Goal: Task Accomplishment & Management: Manage account settings

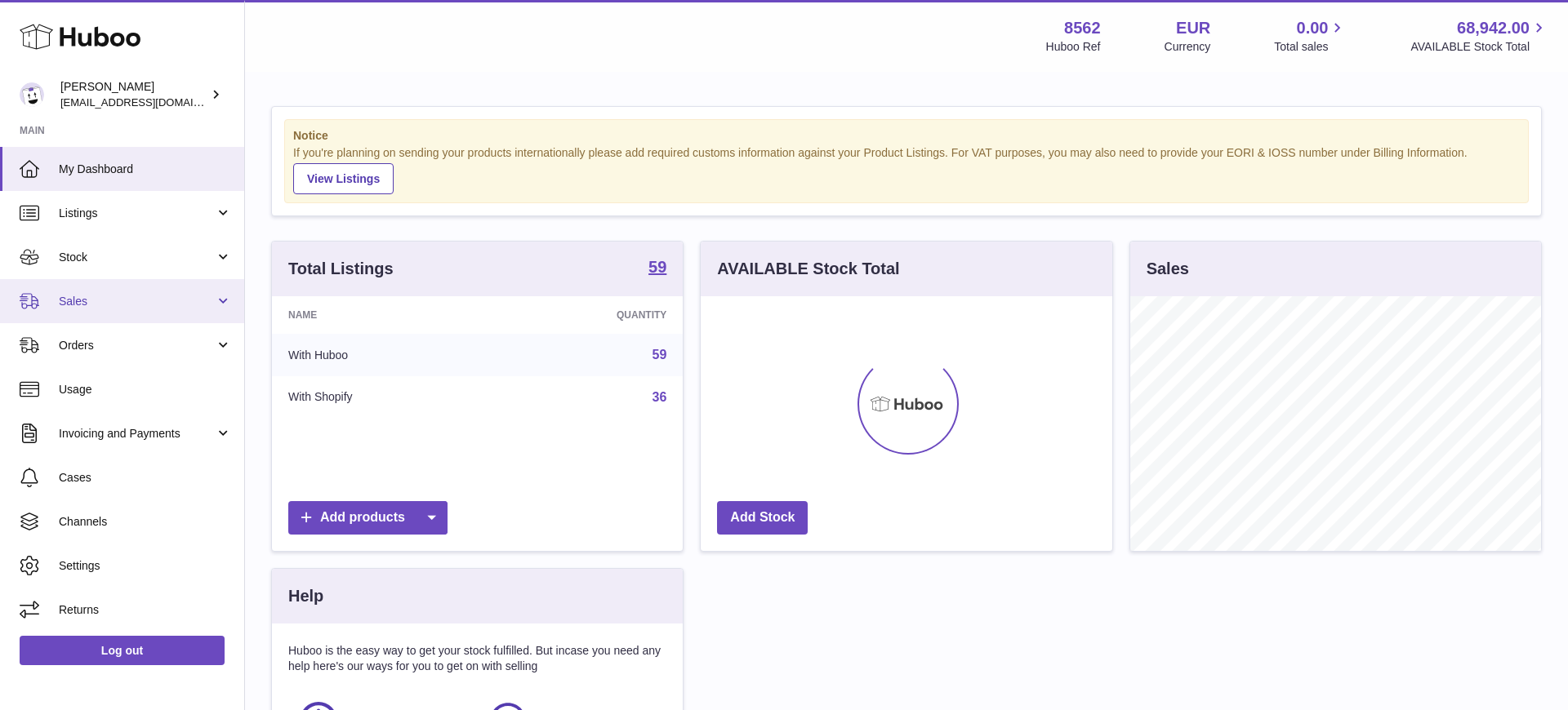
scroll to position [254, 412]
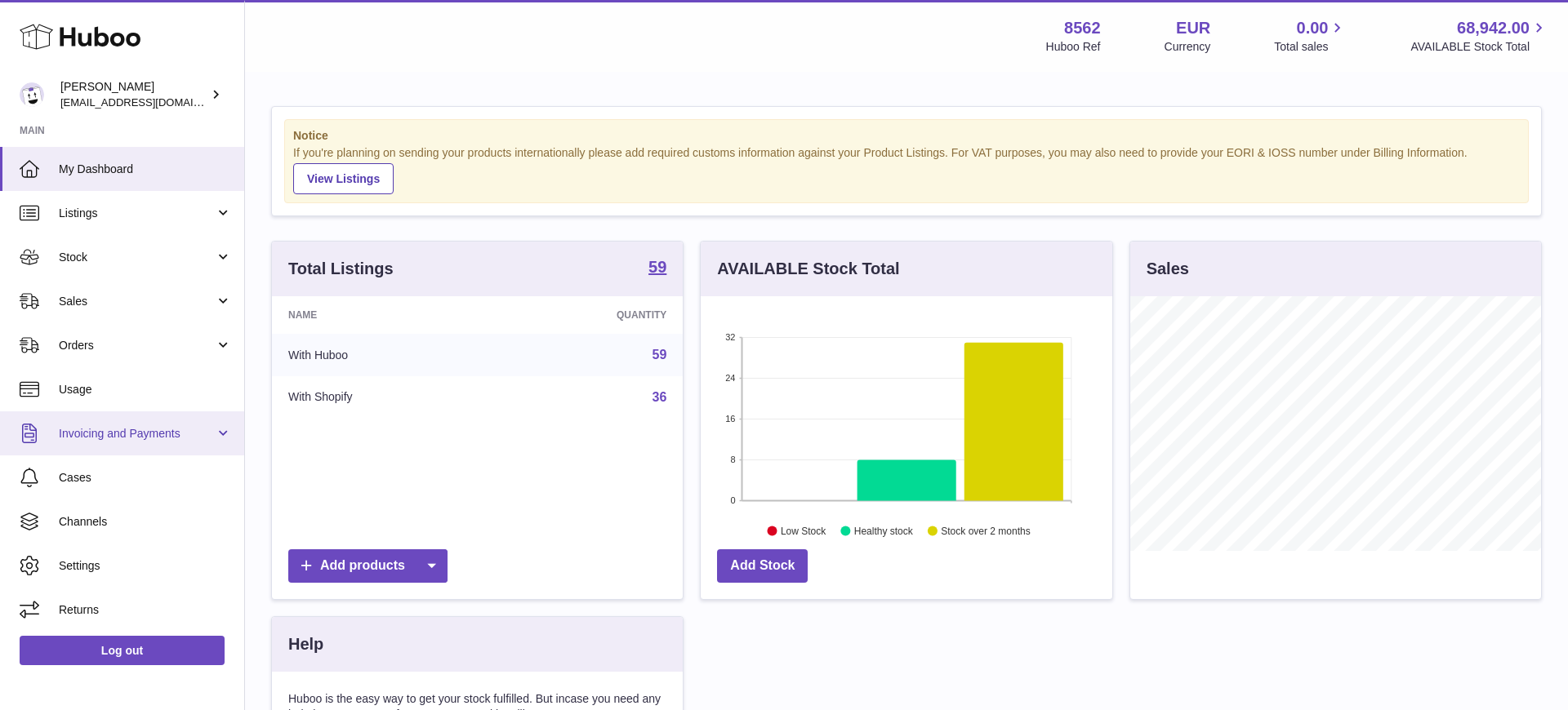
click at [116, 438] on span "Invoicing and Payments" at bounding box center [136, 433] width 156 height 15
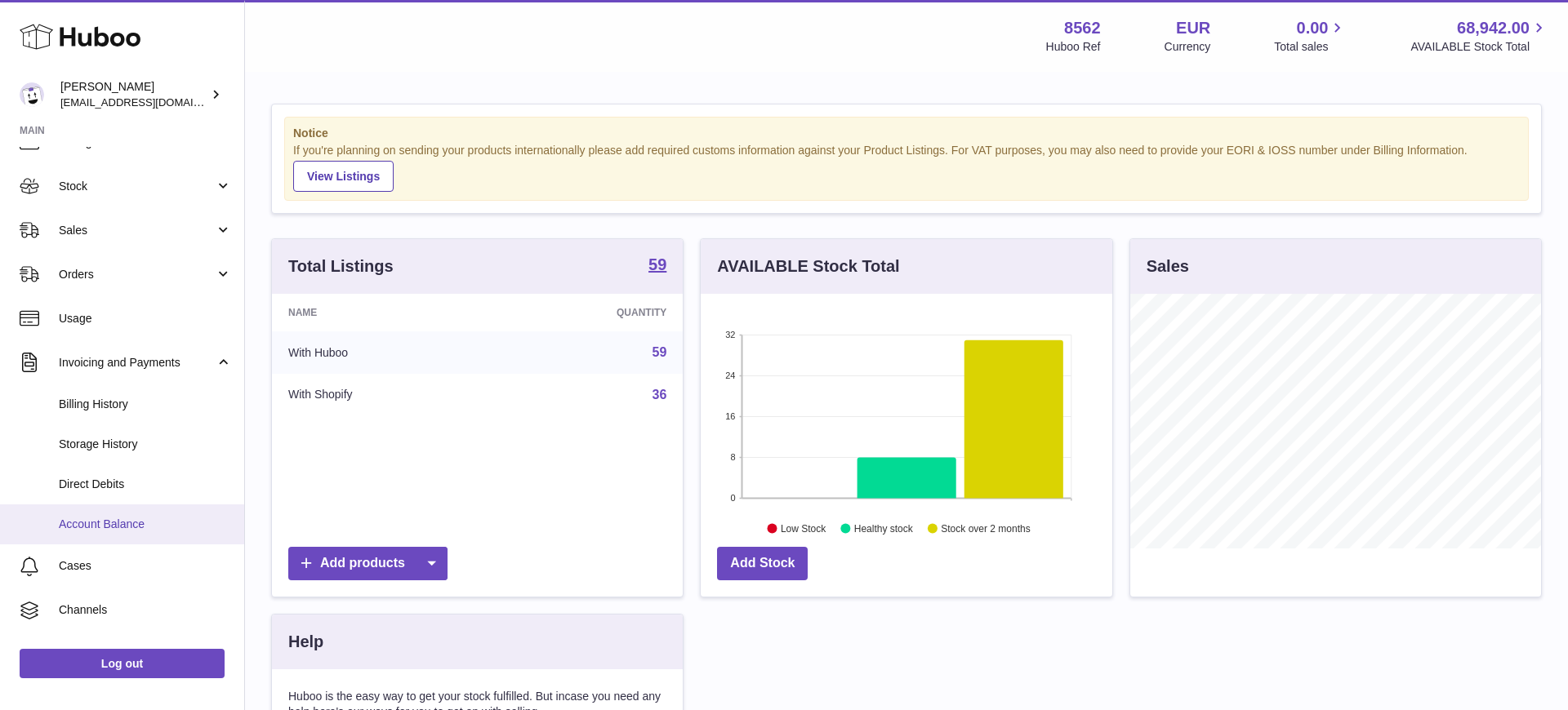
scroll to position [72, 0]
click at [144, 488] on span "Direct Debits" at bounding box center [145, 484] width 173 height 15
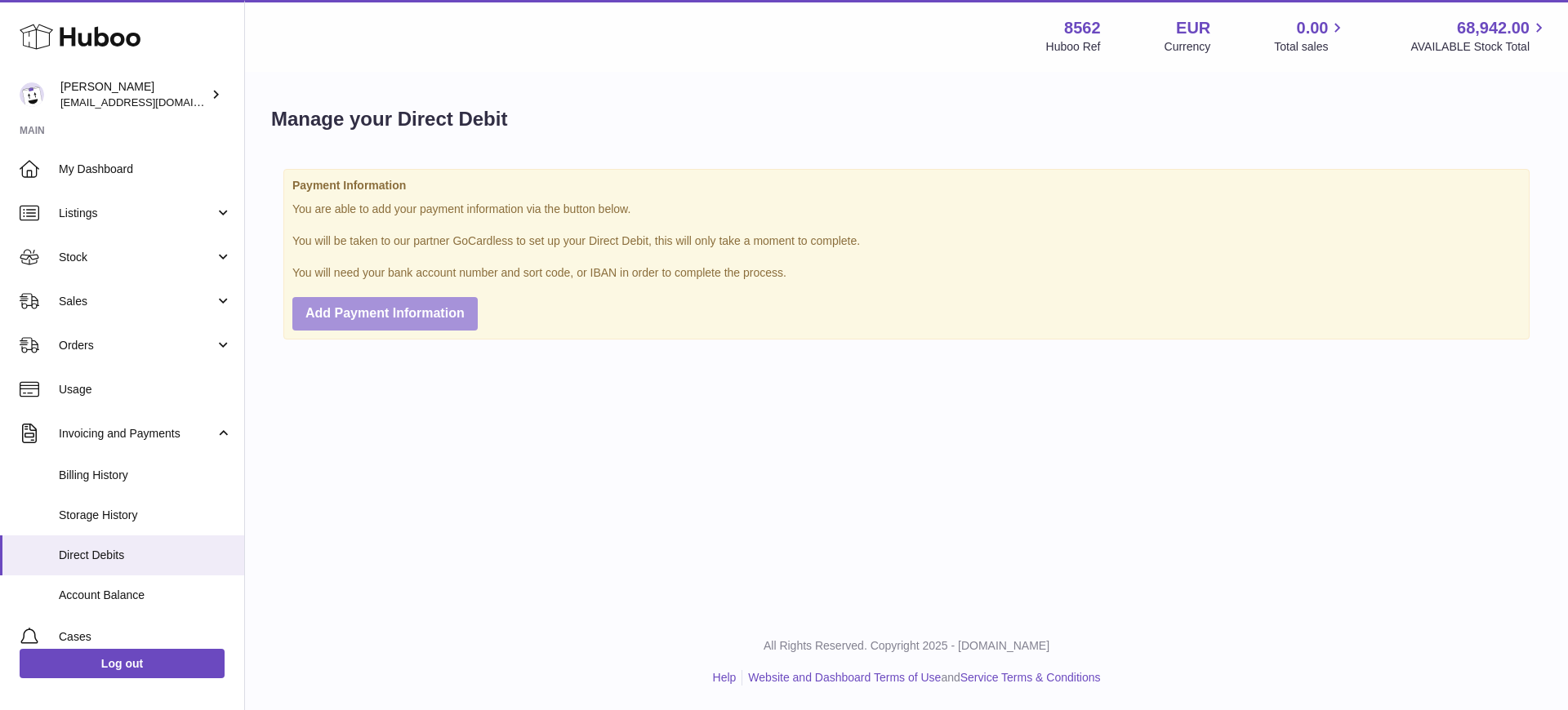
click at [395, 315] on span "Add Payment Information" at bounding box center [385, 312] width 159 height 14
